Goal: Task Accomplishment & Management: Manage account settings

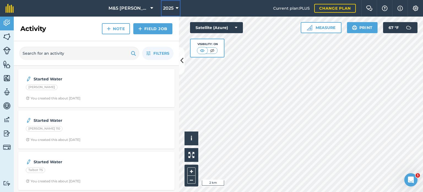
click at [178, 10] on icon at bounding box center [177, 8] width 3 height 7
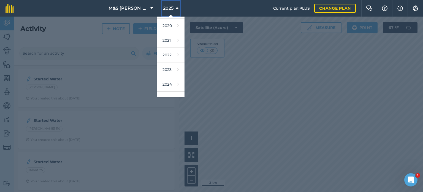
scroll to position [80, 0]
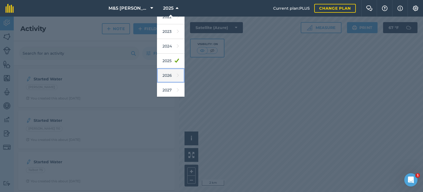
click at [167, 77] on link "2026" at bounding box center [171, 75] width 28 height 15
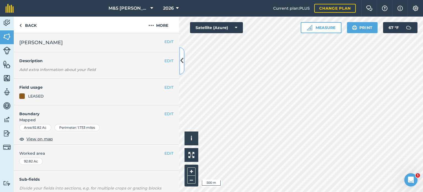
click at [182, 62] on icon at bounding box center [182, 61] width 3 height 10
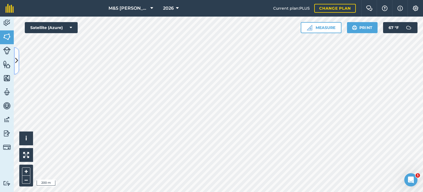
click at [15, 57] on icon at bounding box center [16, 61] width 3 height 10
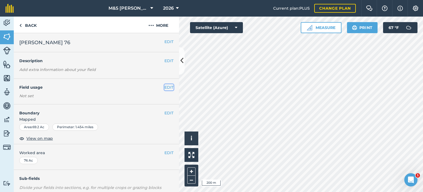
click at [165, 86] on button "EDIT" at bounding box center [169, 87] width 9 height 6
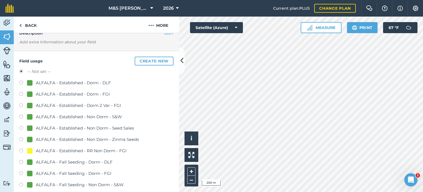
scroll to position [55, 0]
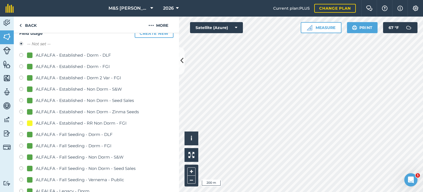
click at [25, 136] on label at bounding box center [23, 135] width 8 height 6
radio input "true"
radio input "false"
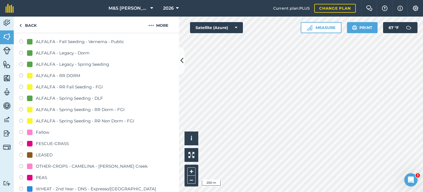
scroll to position [386, 0]
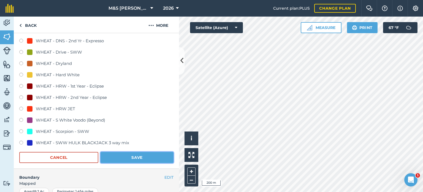
click at [135, 157] on button "Save" at bounding box center [137, 157] width 73 height 11
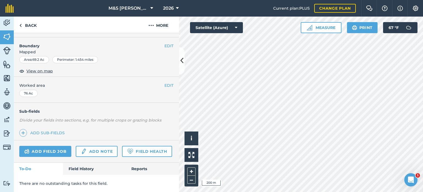
scroll to position [82, 0]
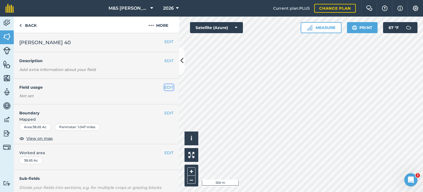
click at [165, 88] on button "EDIT" at bounding box center [169, 87] width 9 height 6
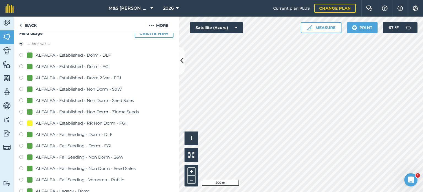
scroll to position [83, 0]
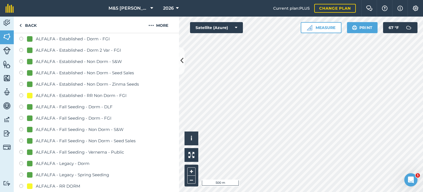
click at [89, 142] on div "ALFALFA - Fall Seeding - Non Dorm - Seed Sales" at bounding box center [86, 140] width 100 height 7
radio input "true"
radio input "false"
click at [98, 154] on div "ALFALFA - Fall Seeding - Vernema - Public" at bounding box center [80, 152] width 88 height 7
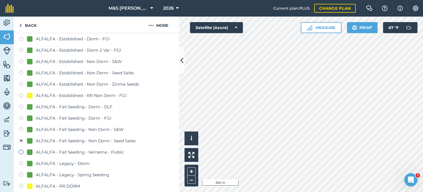
radio input "true"
radio input "false"
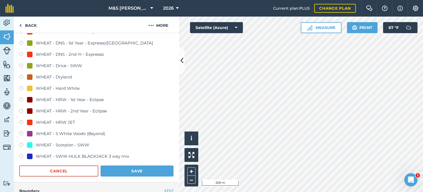
scroll to position [413, 0]
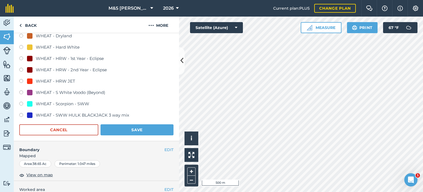
click at [143, 133] on button "Save" at bounding box center [137, 129] width 73 height 11
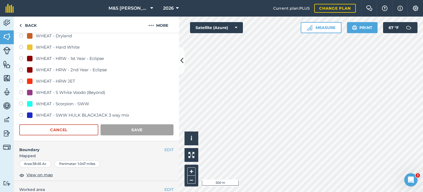
scroll to position [82, 0]
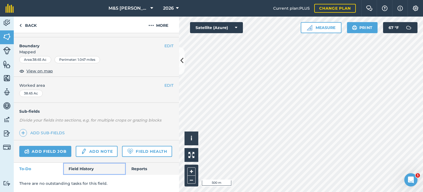
click at [86, 171] on link "Field History" at bounding box center [94, 168] width 63 height 12
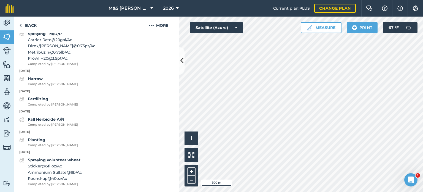
scroll to position [956, 0]
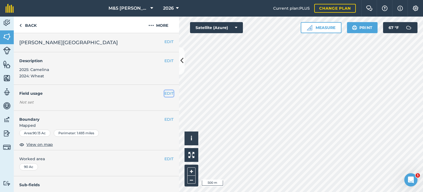
click at [165, 92] on button "EDIT" at bounding box center [169, 93] width 9 height 6
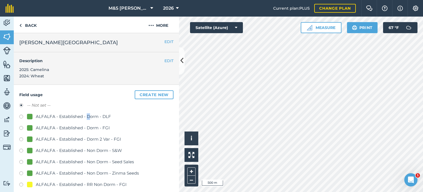
click at [88, 116] on div "ALFALFA - Established - Dorm - DLF" at bounding box center [73, 116] width 75 height 7
click at [20, 115] on label at bounding box center [23, 117] width 8 height 6
radio input "true"
radio input "false"
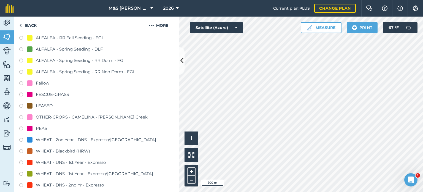
scroll to position [358, 0]
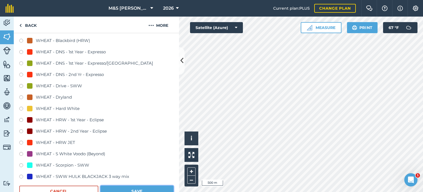
click at [151, 190] on button "Save" at bounding box center [137, 190] width 73 height 11
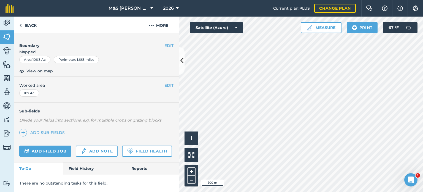
scroll to position [82, 0]
